Goal: Task Accomplishment & Management: Manage account settings

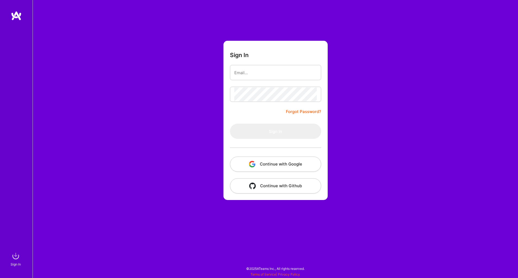
type input "[EMAIL_ADDRESS][DOMAIN_NAME]"
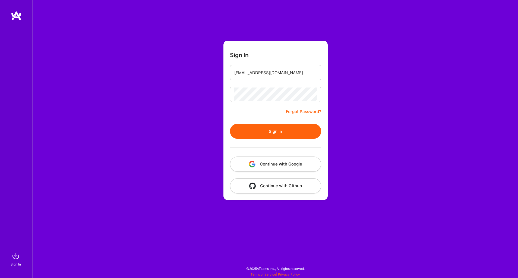
drag, startPoint x: 264, startPoint y: 128, endPoint x: 260, endPoint y: 127, distance: 5.0
click at [260, 127] on button "Sign In" at bounding box center [275, 131] width 91 height 15
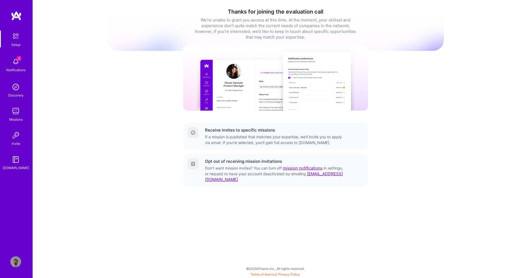
click at [16, 65] on img at bounding box center [15, 61] width 11 height 11
click at [17, 114] on img at bounding box center [15, 111] width 11 height 11
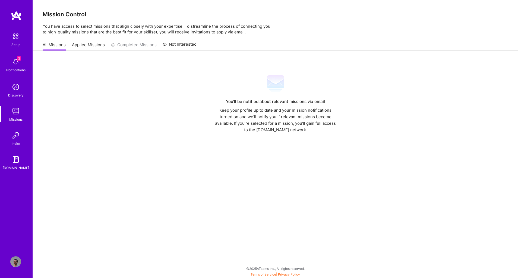
click at [187, 44] on link "Not Interested" at bounding box center [180, 46] width 34 height 10
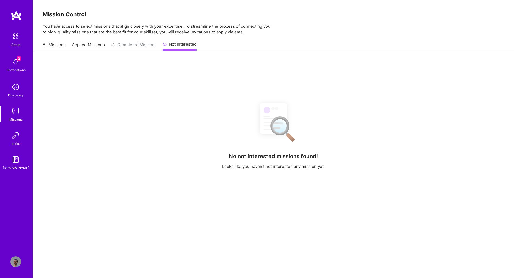
click at [74, 45] on link "Applied Missions" at bounding box center [88, 46] width 33 height 9
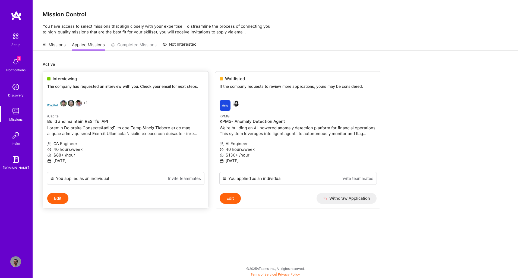
click at [72, 78] on span "Interviewing" at bounding box center [65, 79] width 24 height 6
click at [54, 43] on link "All Missions" at bounding box center [54, 46] width 23 height 9
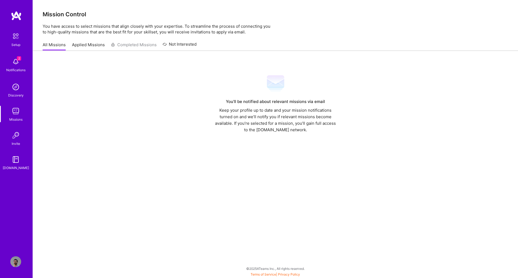
click at [15, 61] on img at bounding box center [15, 61] width 11 height 11
click at [13, 110] on img at bounding box center [15, 111] width 11 height 11
